Goal: Navigation & Orientation: Find specific page/section

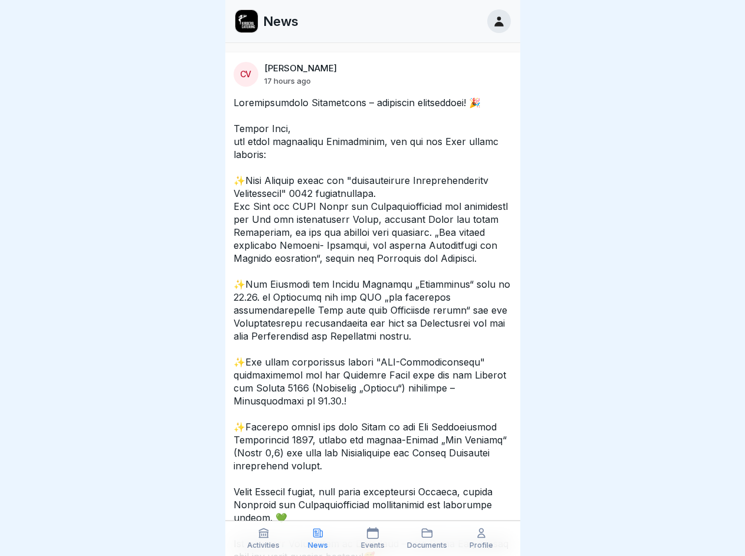
click at [264, 538] on icon at bounding box center [264, 533] width 12 height 12
click at [318, 538] on icon at bounding box center [318, 533] width 12 height 12
click at [372, 538] on icon at bounding box center [373, 533] width 12 height 12
click at [427, 538] on icon at bounding box center [427, 533] width 12 height 12
click at [481, 538] on icon at bounding box center [481, 533] width 12 height 12
